Goal: Transaction & Acquisition: Download file/media

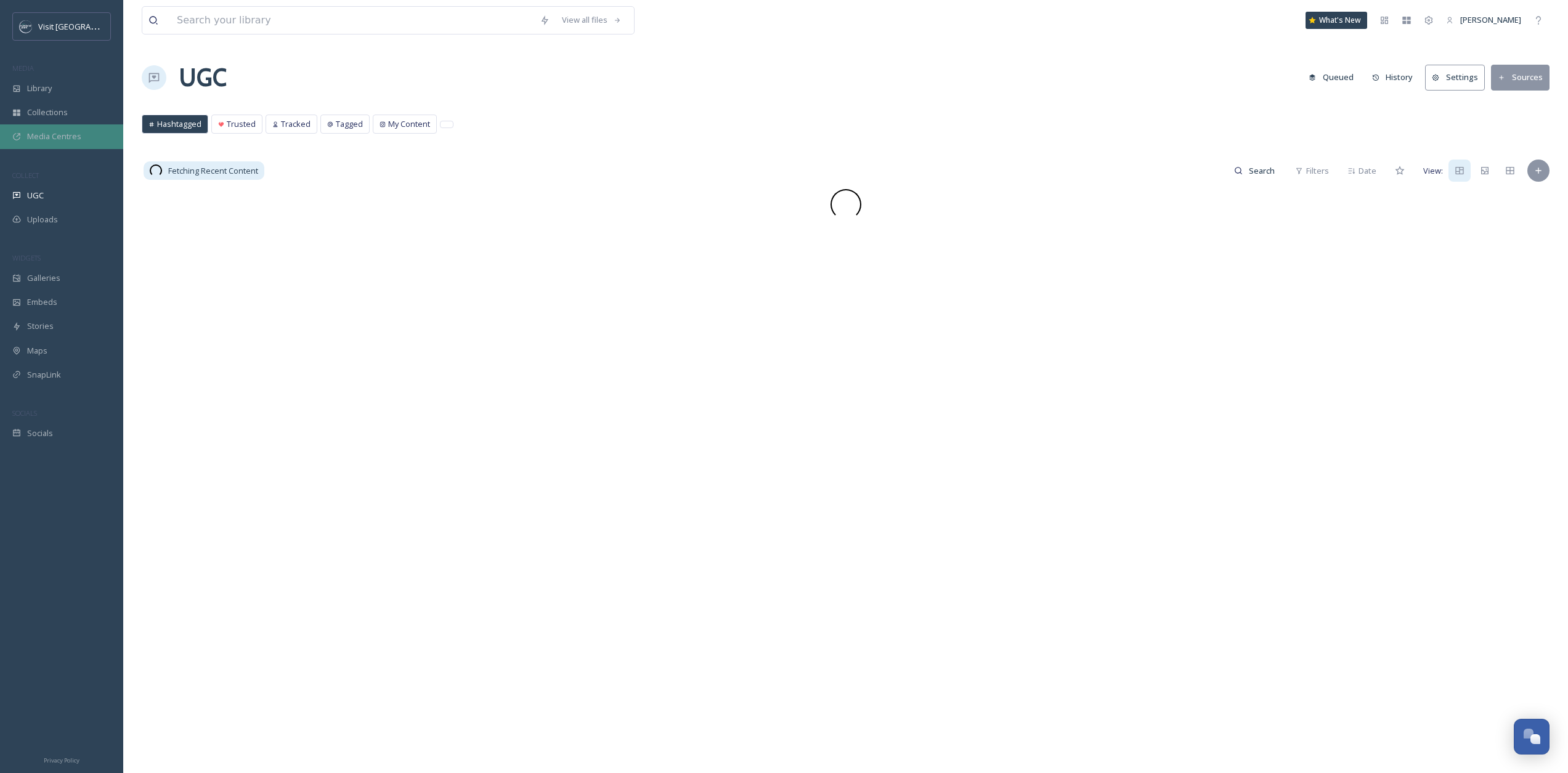
click at [37, 127] on div "Media Centres" at bounding box center [61, 136] width 123 height 24
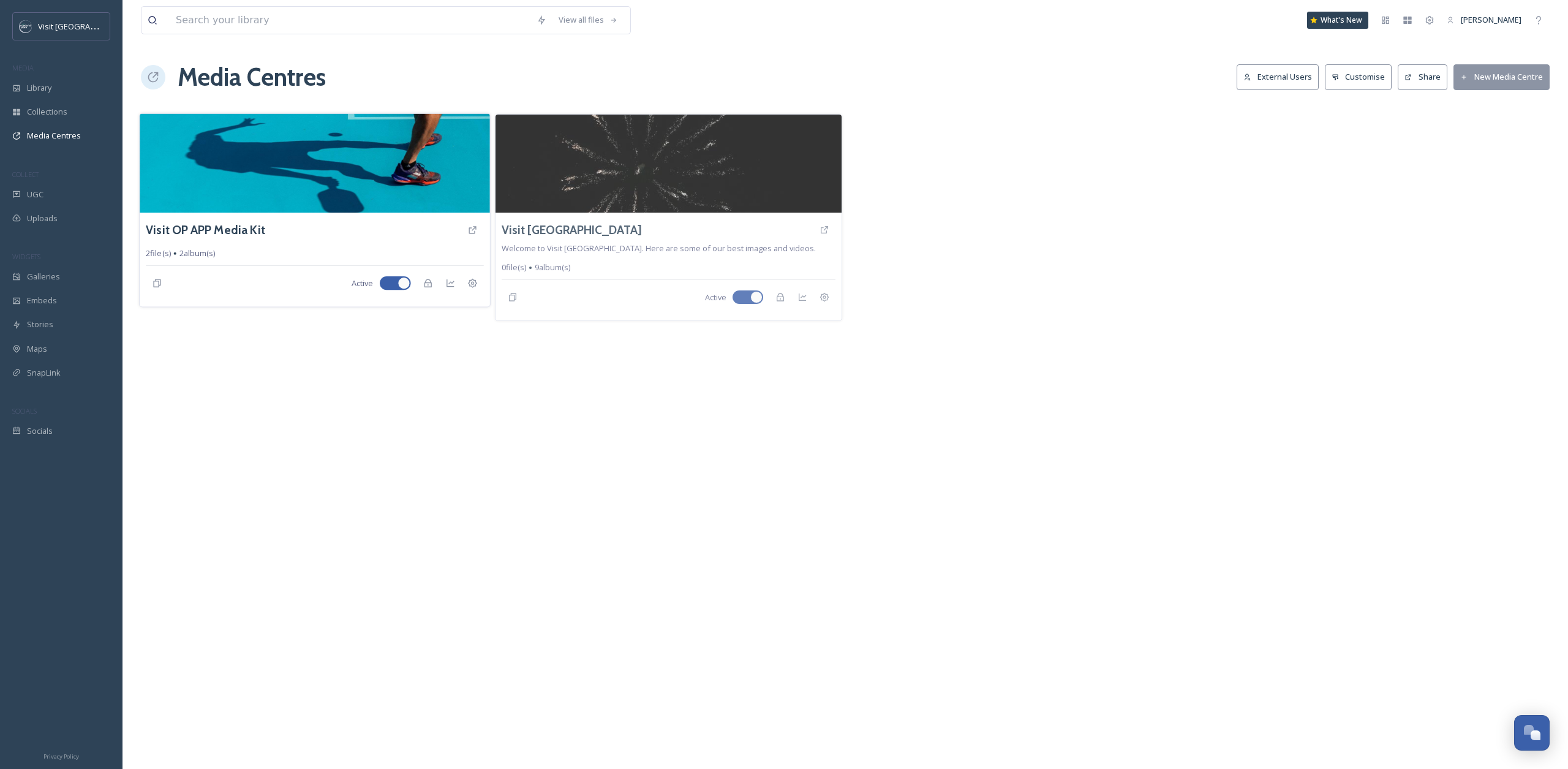
click at [327, 201] on img at bounding box center [314, 163] width 350 height 100
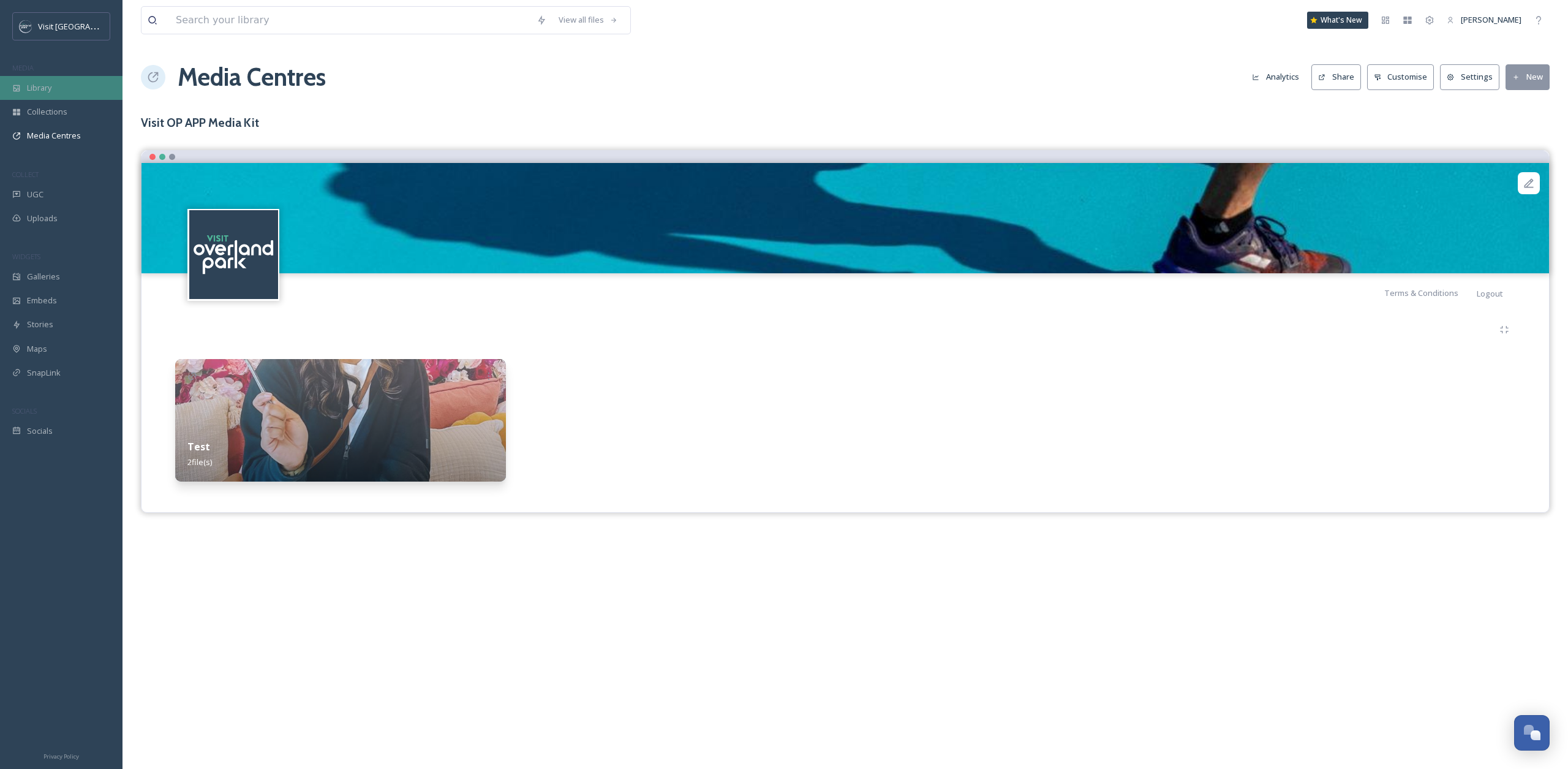
click at [54, 98] on div "Library" at bounding box center [61, 88] width 123 height 24
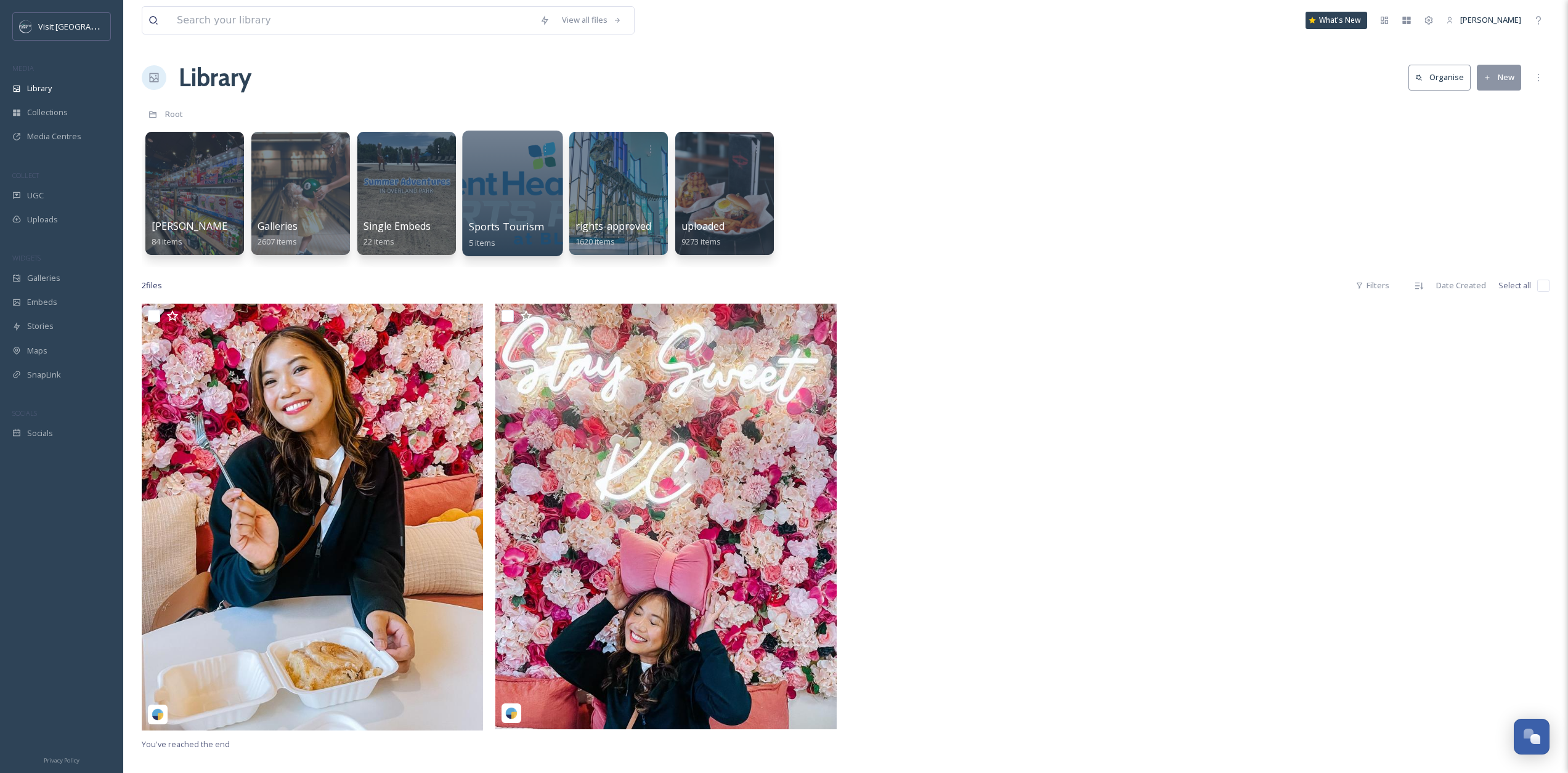
click at [524, 204] on div at bounding box center [512, 193] width 100 height 125
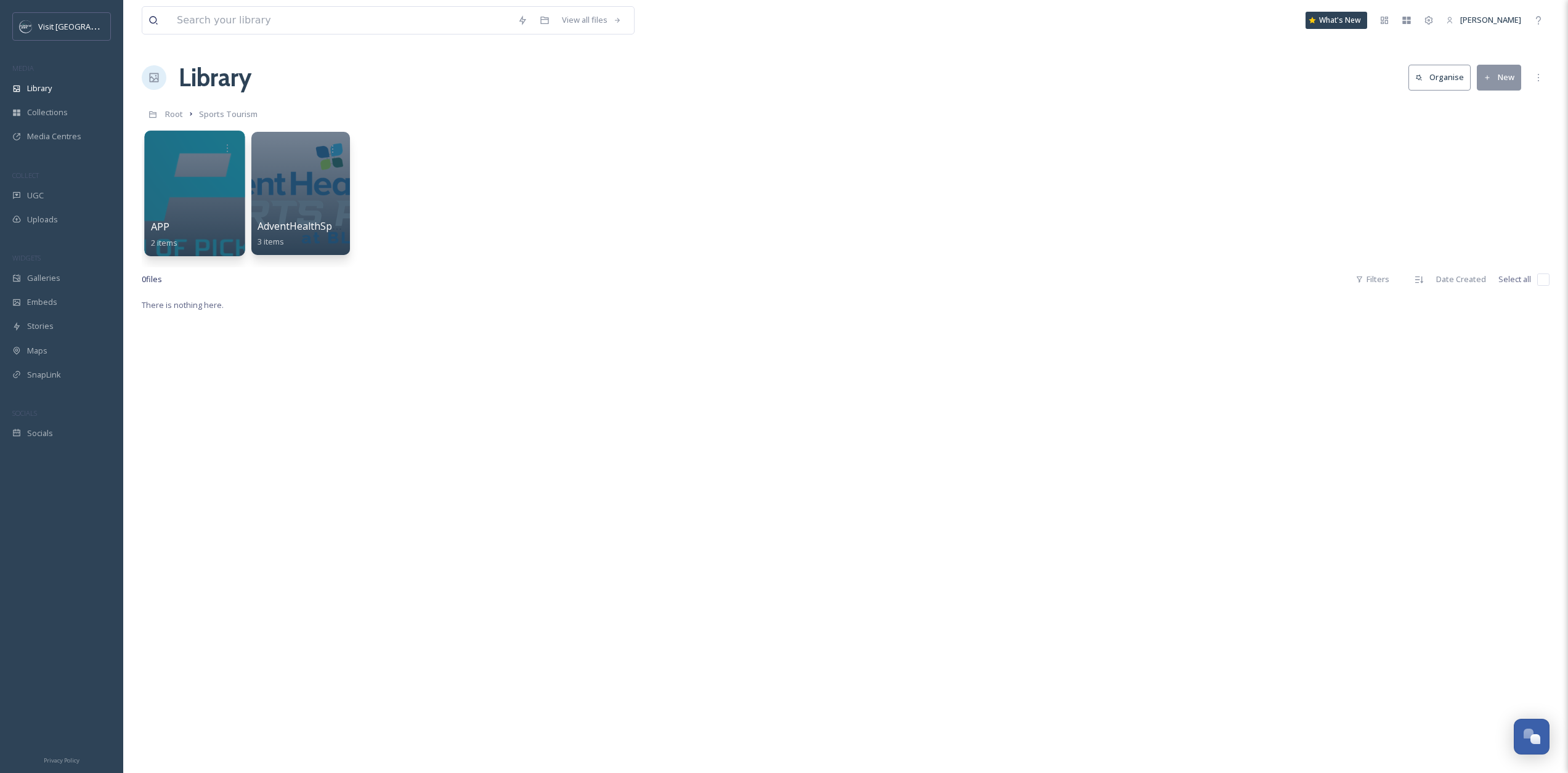
click at [181, 163] on div at bounding box center [194, 193] width 100 height 125
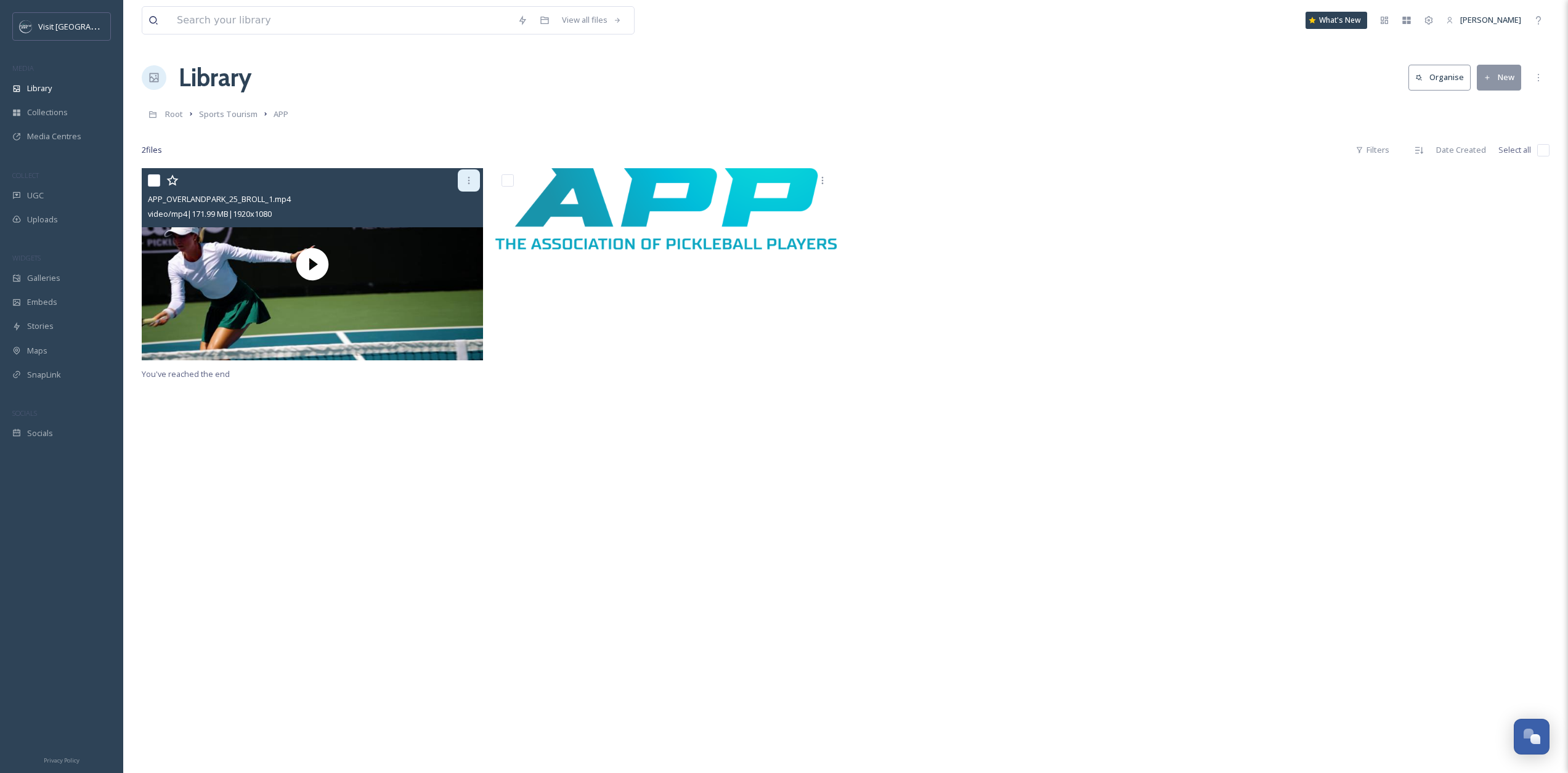
click at [464, 186] on div at bounding box center [469, 181] width 22 height 22
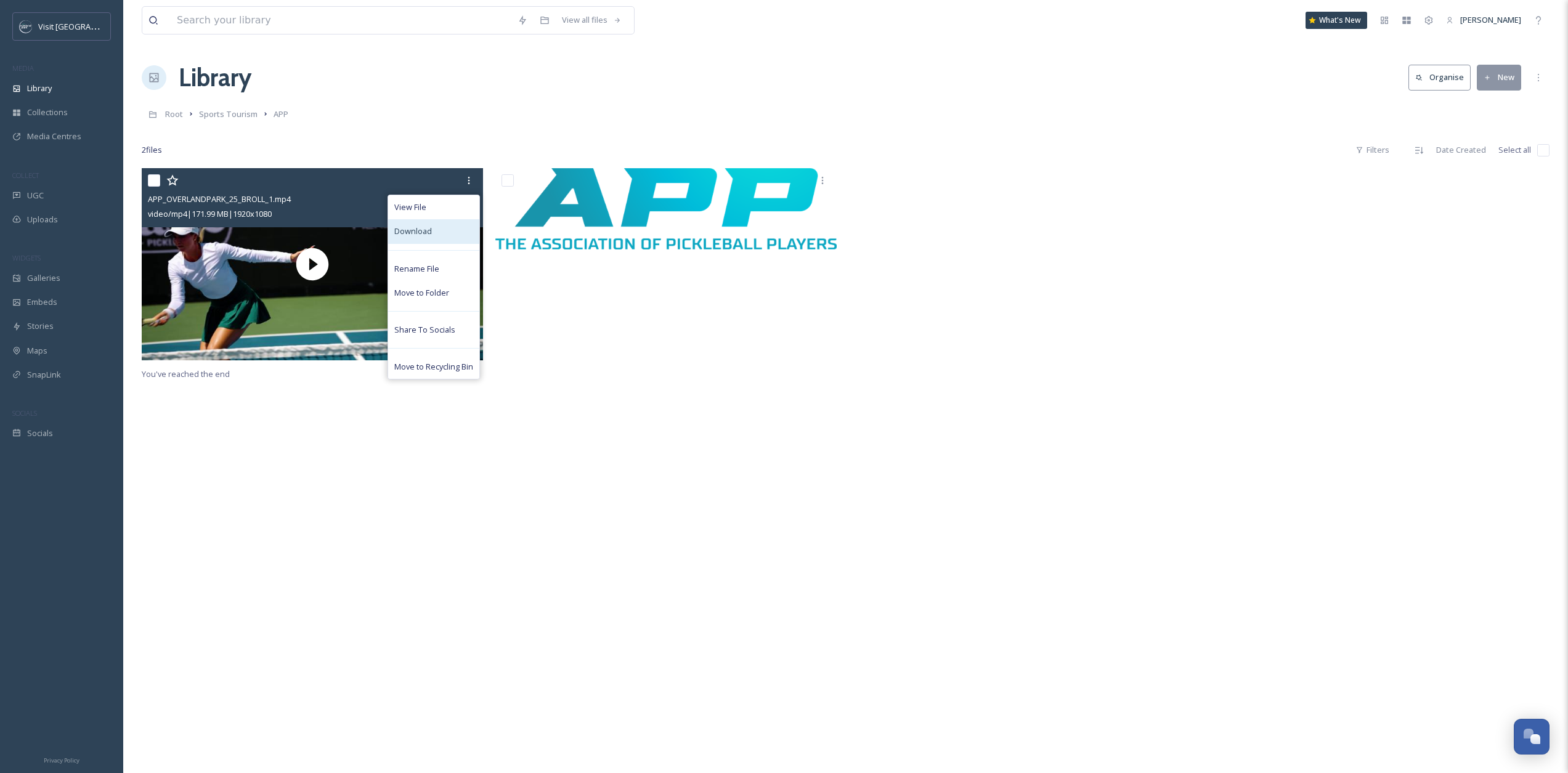
click at [452, 224] on div "Download" at bounding box center [434, 231] width 91 height 24
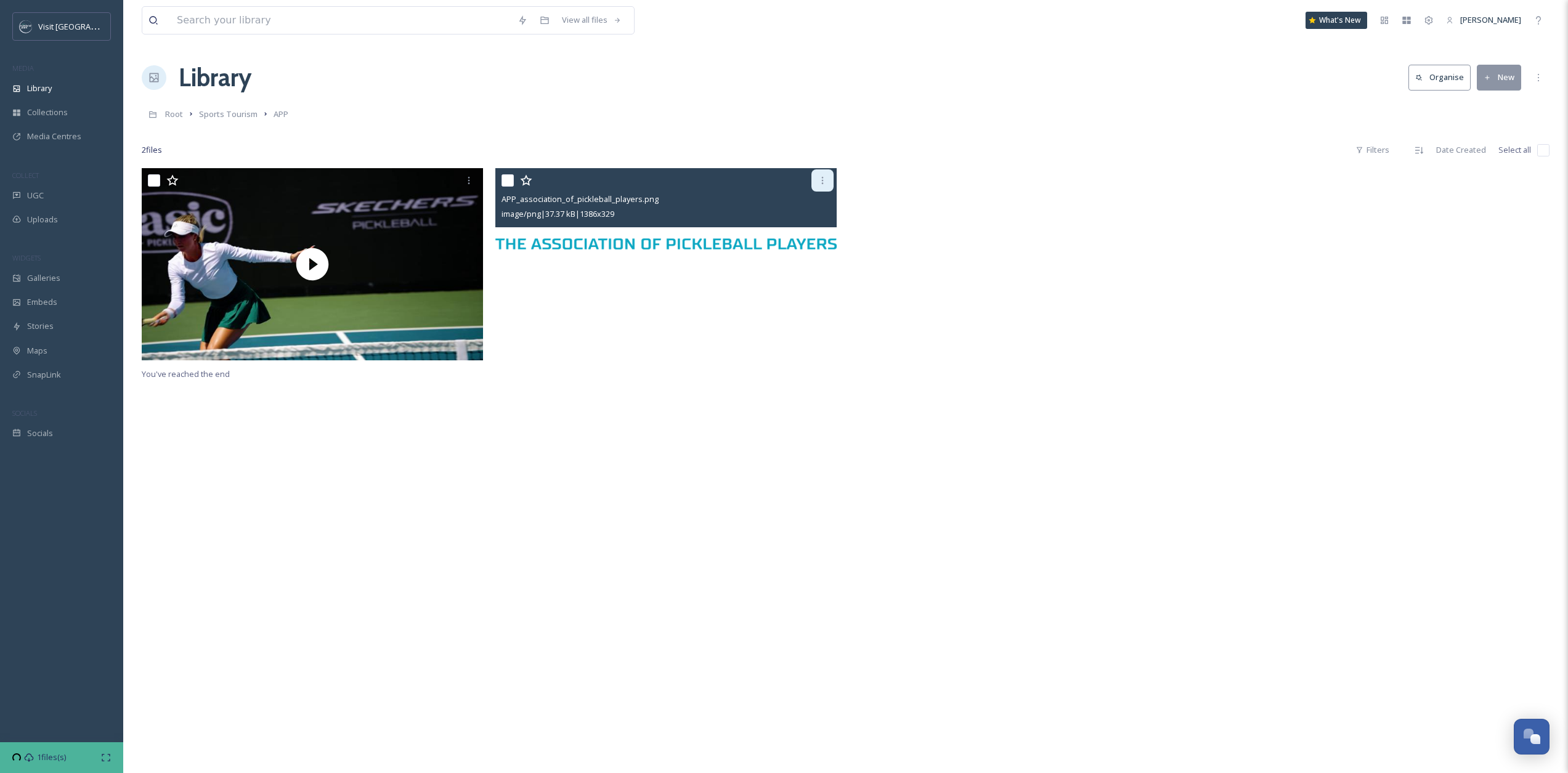
click at [815, 184] on div at bounding box center [823, 181] width 22 height 22
click at [786, 224] on div "Download" at bounding box center [787, 231] width 91 height 24
